Goal: Transaction & Acquisition: Obtain resource

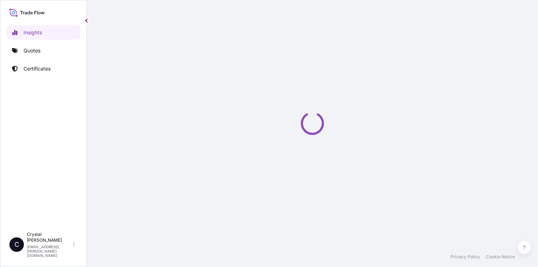
select select "2025"
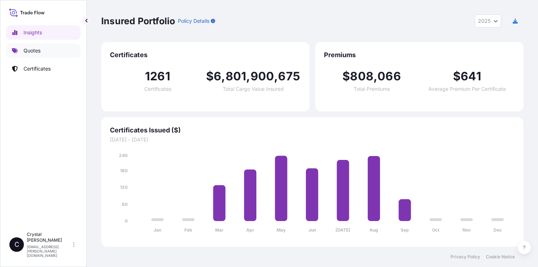
click at [55, 50] on link "Quotes" at bounding box center [43, 50] width 75 height 14
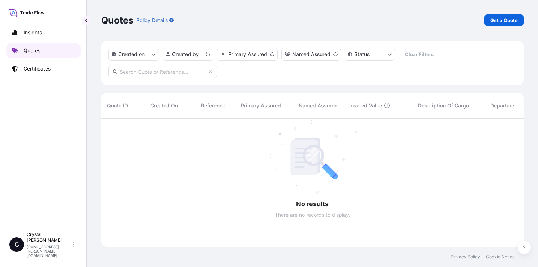
scroll to position [127, 417]
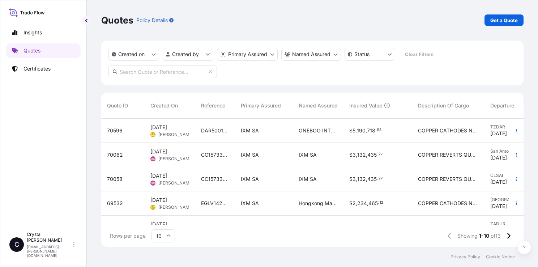
click at [530, 147] on div "Quotes Policy Details Get a Quote Created on Created by Primary Assured Named A…" at bounding box center [312, 123] width 451 height 247
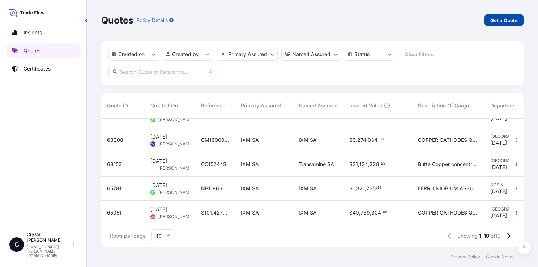
click at [497, 20] on p "Get a Quote" at bounding box center [504, 20] width 27 height 7
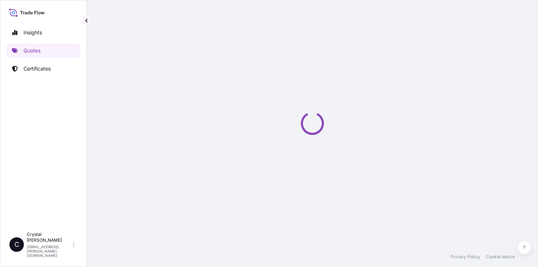
select select "Sea"
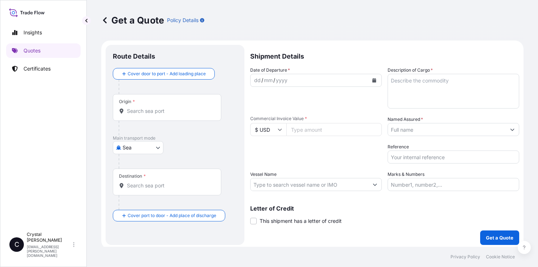
scroll to position [2, 0]
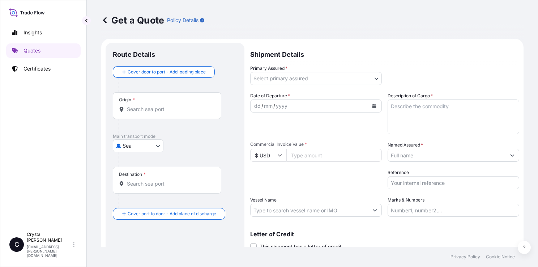
click at [173, 109] on input "Origin *" at bounding box center [169, 109] width 85 height 7
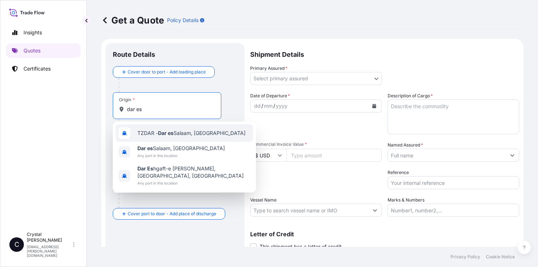
click at [175, 131] on span "TZDAR - [GEOGRAPHIC_DATA], [GEOGRAPHIC_DATA]" at bounding box center [191, 133] width 108 height 7
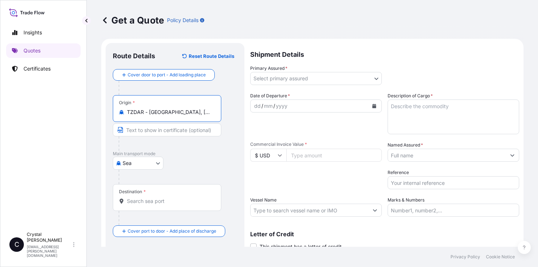
type input "TZDAR - [GEOGRAPHIC_DATA], [GEOGRAPHIC_DATA]"
click at [151, 200] on input "Destination *" at bounding box center [169, 201] width 85 height 7
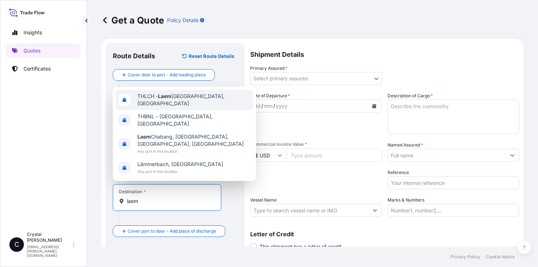
click at [182, 105] on span "THLCH - [GEOGRAPHIC_DATA], [GEOGRAPHIC_DATA]" at bounding box center [193, 100] width 113 height 14
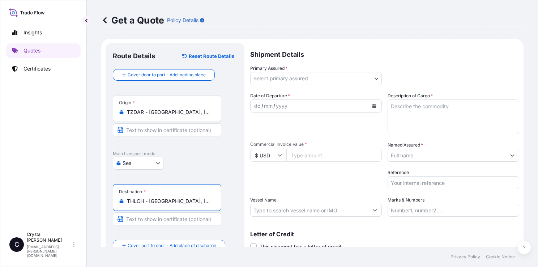
type input "THLCH - [GEOGRAPHIC_DATA], [GEOGRAPHIC_DATA]"
click at [235, 185] on div "Destination * THLCH - [GEOGRAPHIC_DATA], [GEOGRAPHIC_DATA]" at bounding box center [175, 212] width 124 height 56
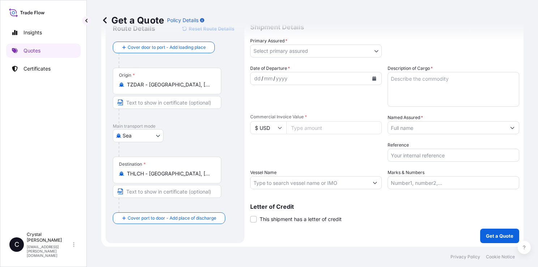
scroll to position [0, 0]
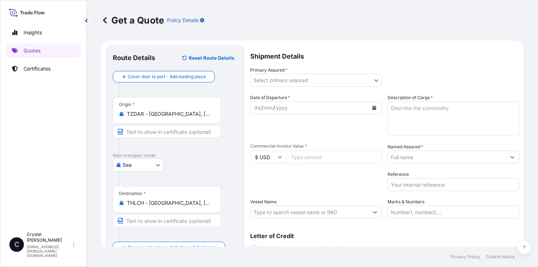
click at [294, 83] on body "Insights Quotes Certificates C [PERSON_NAME] [PERSON_NAME][EMAIL_ADDRESS][PERSO…" at bounding box center [269, 133] width 538 height 267
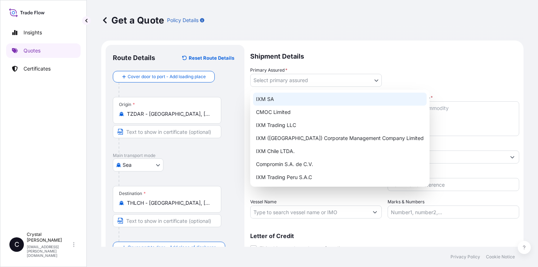
click at [290, 97] on div "IXM SA" at bounding box center [340, 99] width 174 height 13
select select "31846"
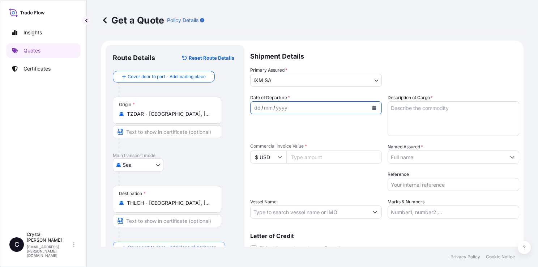
click at [373, 106] on icon "Calendar" at bounding box center [375, 108] width 4 height 4
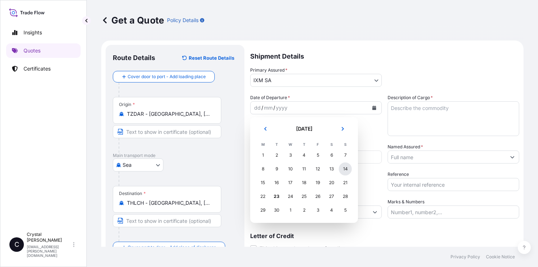
click at [349, 167] on div "14" at bounding box center [345, 168] width 13 height 13
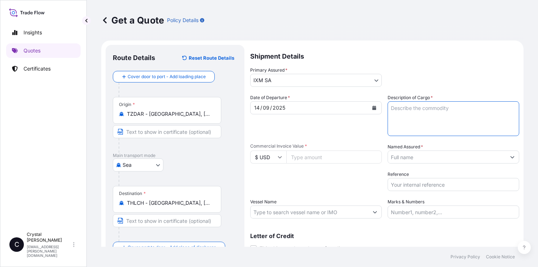
click at [406, 108] on textarea "Description of Cargo *" at bounding box center [454, 118] width 132 height 35
type textarea "COPPER CATHODES"
click at [337, 155] on input "Commercial Invoice Value *" at bounding box center [335, 156] width 96 height 13
paste input "2009223.25"
type input "2009223.25"
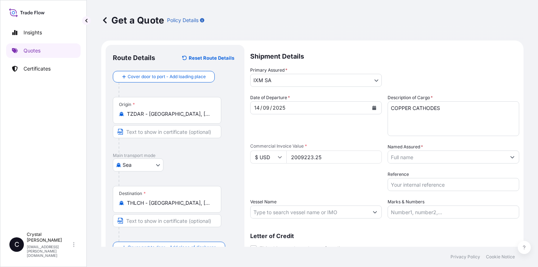
click at [328, 169] on div "Date of Departure * 14 / 09 / 2025 Cargo Category * Metals of every type and de…" at bounding box center [384, 156] width 269 height 124
click at [444, 160] on input "Named Assured *" at bounding box center [447, 156] width 118 height 13
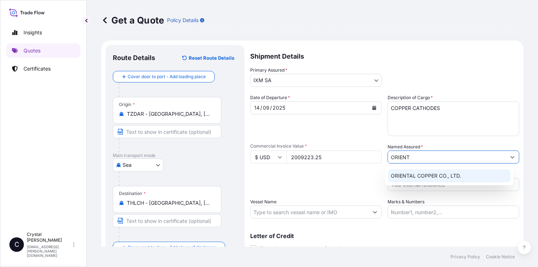
click at [421, 175] on span "ORIENTAL COPPER CO., LTD." at bounding box center [426, 175] width 70 height 7
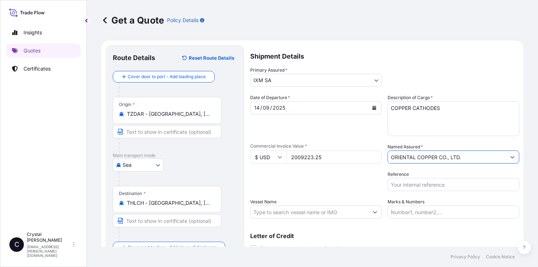
type input "ORIENTAL COPPER CO., LTD."
click at [430, 186] on input "Reference" at bounding box center [454, 184] width 132 height 13
paste input "GOSUDAR0004242"
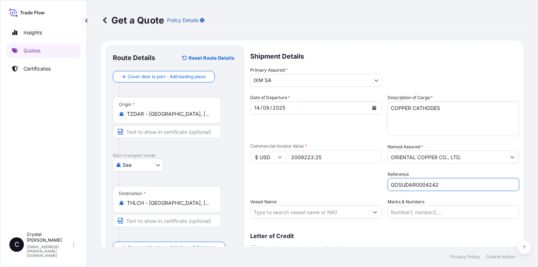
type input "GOSUDAR0004242"
click at [348, 211] on input "Vessel Name" at bounding box center [310, 211] width 118 height 13
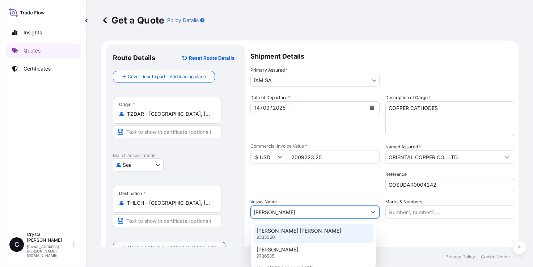
click at [335, 230] on div "ZHONG GU SHAN DONG 9333060" at bounding box center [314, 233] width 120 height 19
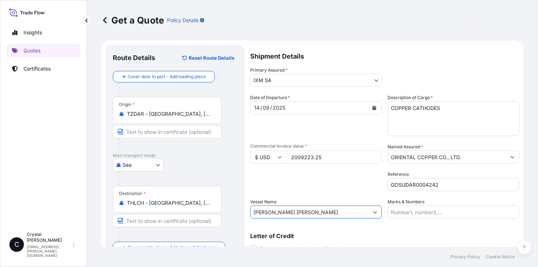
scroll to position [29, 0]
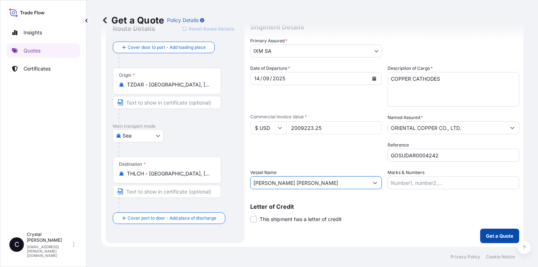
type input "ZHONG GU SHAN DONG"
click at [494, 234] on p "Get a Quote" at bounding box center [499, 235] width 27 height 7
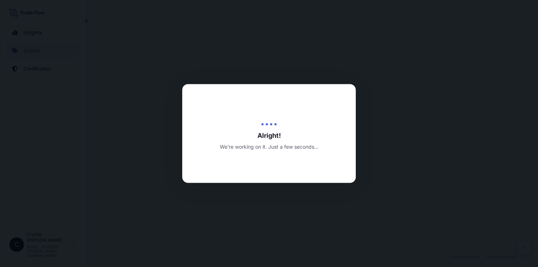
select select "Sea"
select select "31846"
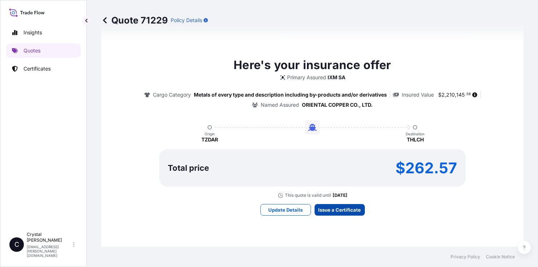
scroll to position [831, 0]
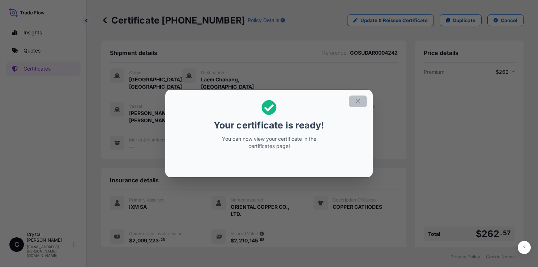
click at [360, 102] on icon "button" at bounding box center [358, 101] width 7 height 7
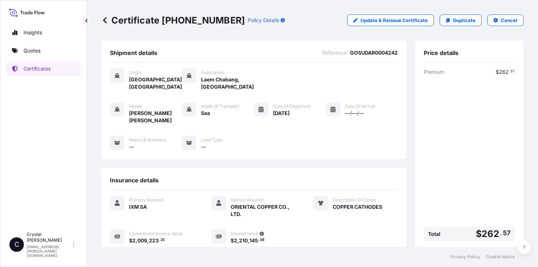
scroll to position [80, 0]
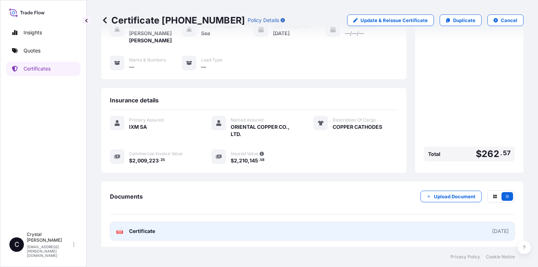
click at [137, 229] on span "Certificate" at bounding box center [142, 231] width 26 height 7
